Goal: Register for event/course

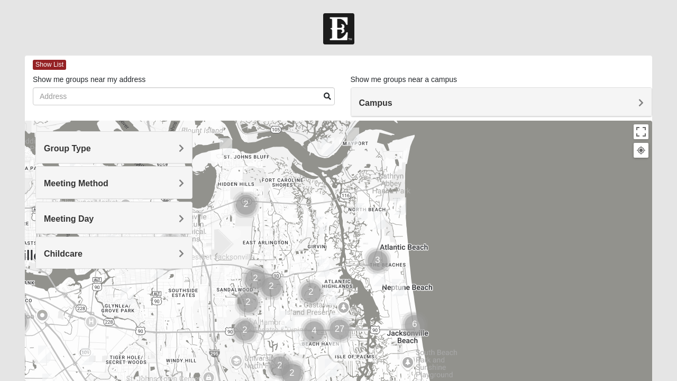
click at [91, 155] on div "Group Type" at bounding box center [114, 147] width 156 height 31
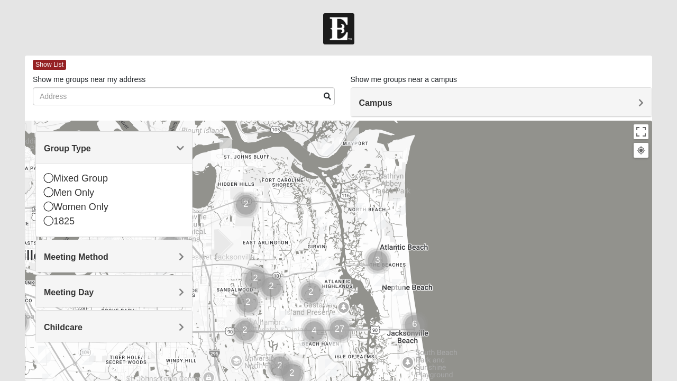
click at [50, 176] on icon at bounding box center [49, 178] width 10 height 10
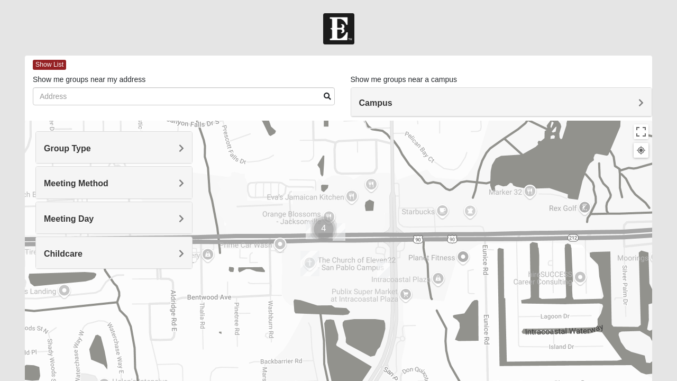
click at [310, 224] on div at bounding box center [338, 332] width 627 height 423
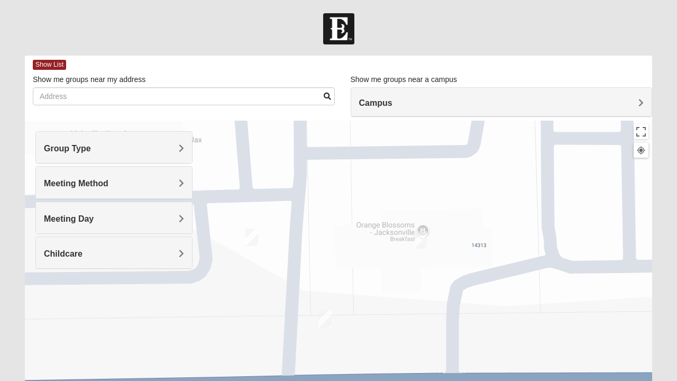
click at [254, 240] on img "On Campus Mixed Simpson 32250" at bounding box center [251, 237] width 21 height 26
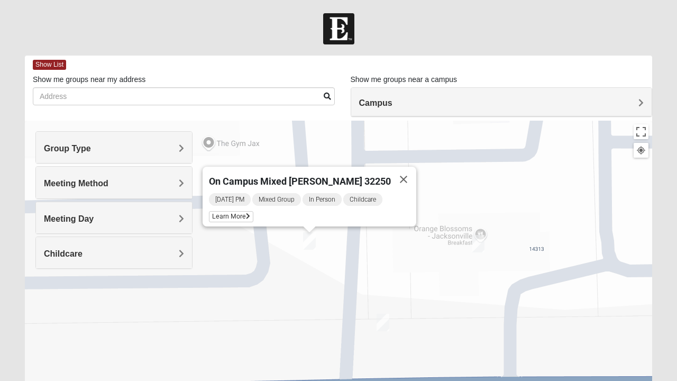
click at [245, 213] on span "Learn More" at bounding box center [231, 216] width 44 height 11
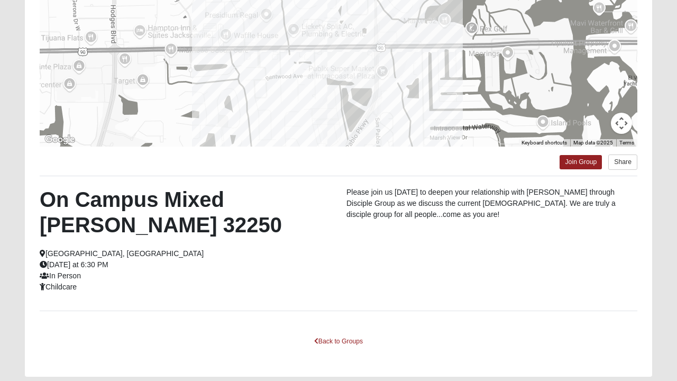
scroll to position [181, 0]
click at [584, 161] on link "Join Group" at bounding box center [581, 162] width 42 height 14
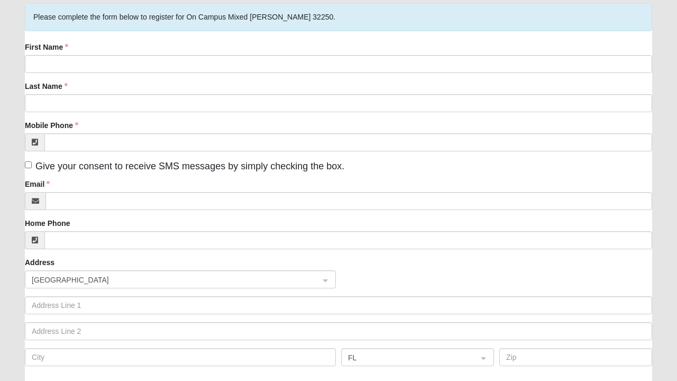
scroll to position [84, 0]
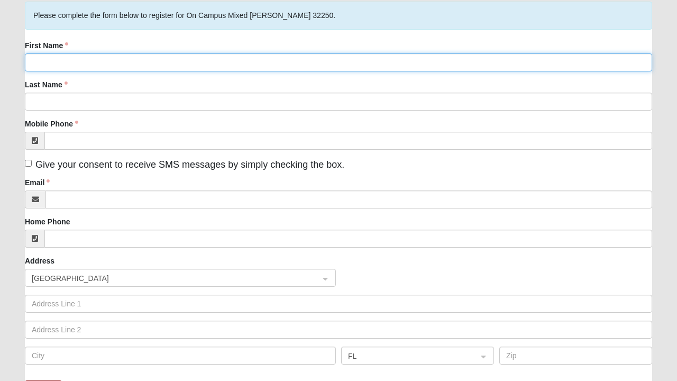
click at [62, 62] on input "First Name" at bounding box center [338, 62] width 627 height 18
type input "[PERSON_NAME]"
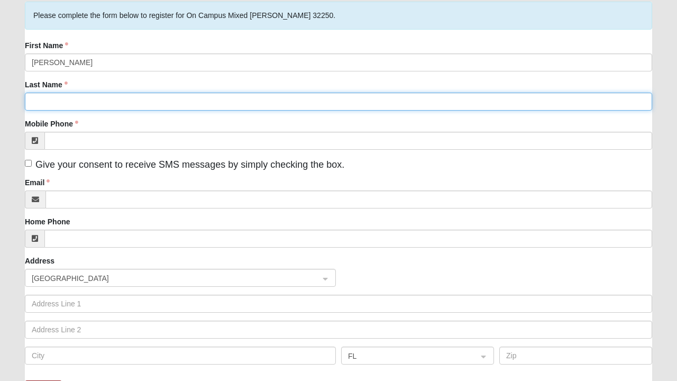
click at [186, 103] on input "Last Name" at bounding box center [338, 102] width 627 height 18
type input "Nyztrand"
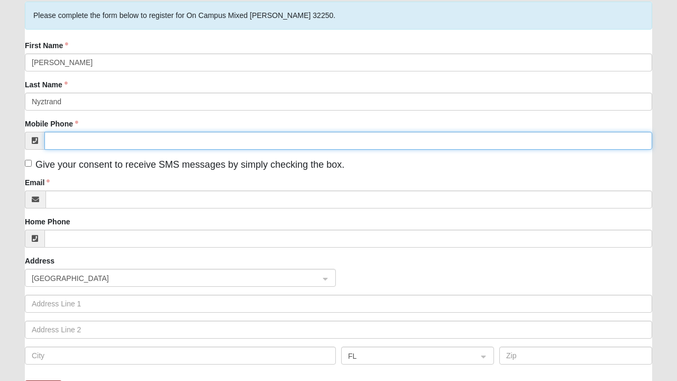
click at [233, 138] on input "Mobile Phone" at bounding box center [348, 141] width 608 height 18
type input "[PHONE_NUMBER]"
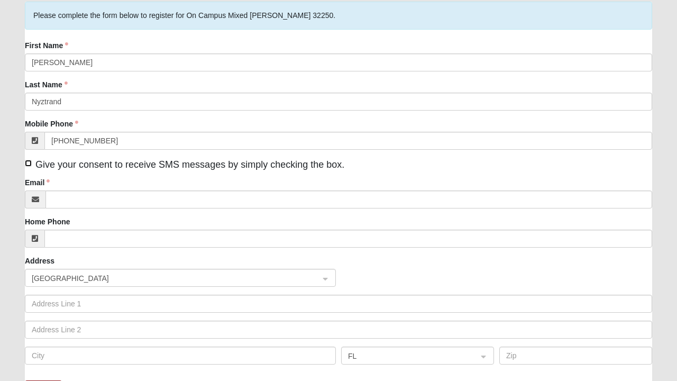
click at [29, 164] on input "Give your consent to receive SMS messages by simply checking the box." at bounding box center [28, 163] width 7 height 7
checkbox input "true"
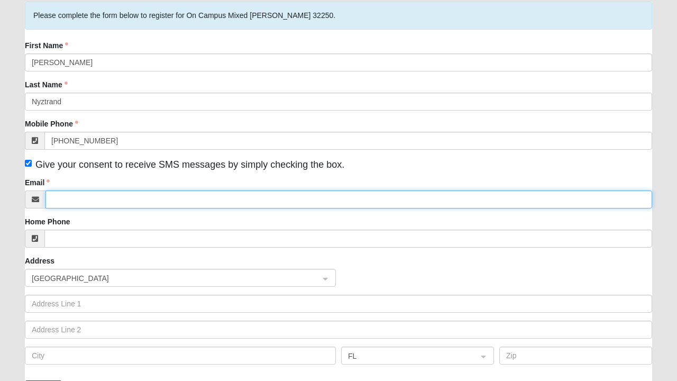
click at [146, 201] on input "Email" at bounding box center [348, 199] width 607 height 18
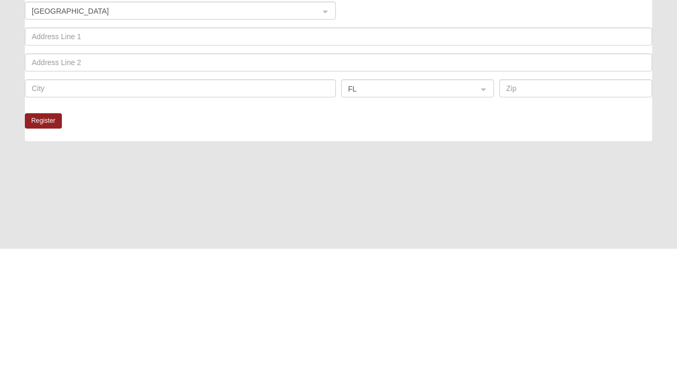
scroll to position [219, 0]
type input "Meghanleonard30@gmail.com"
click at [44, 253] on button "Register" at bounding box center [43, 252] width 37 height 15
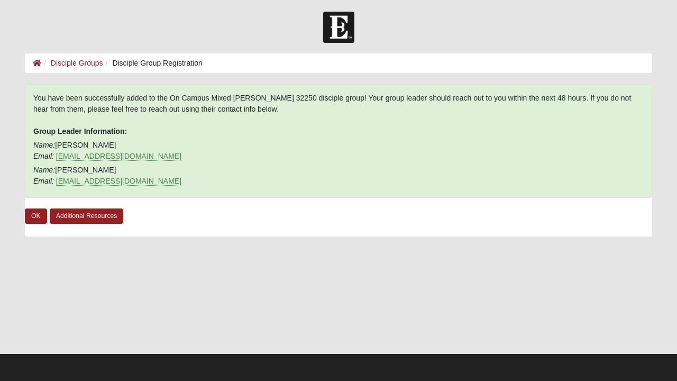
scroll to position [1, 0]
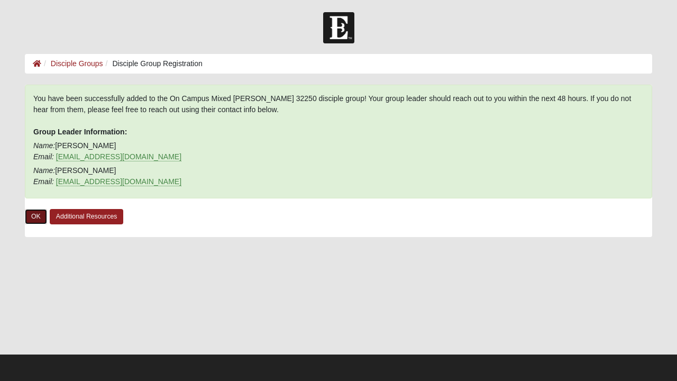
click at [35, 216] on link "OK" at bounding box center [36, 216] width 22 height 15
